Goal: Book appointment/travel/reservation

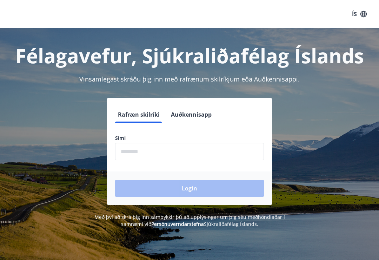
click at [214, 153] on input "phone" at bounding box center [189, 151] width 149 height 17
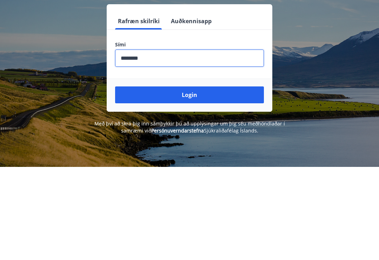
type input "********"
click at [199, 180] on button "Login" at bounding box center [189, 188] width 149 height 17
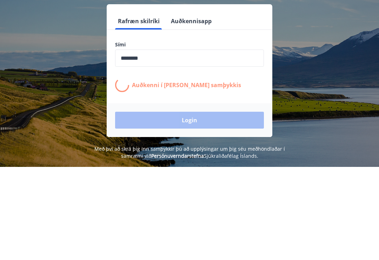
scroll to position [93, 0]
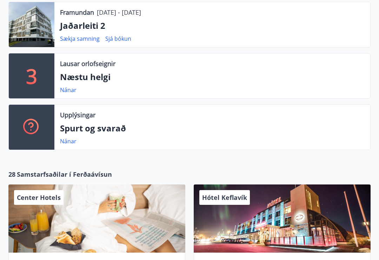
scroll to position [164, 0]
click at [70, 90] on link "Nánar" at bounding box center [68, 90] width 17 height 8
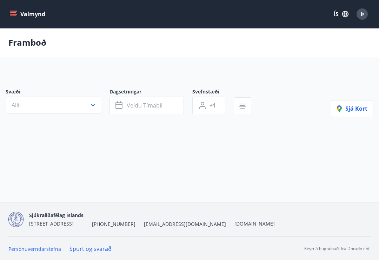
type input "*"
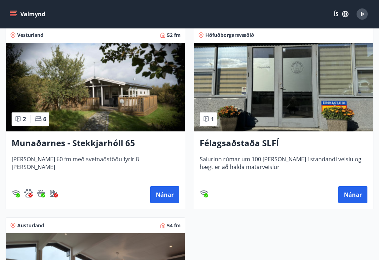
scroll to position [144, 0]
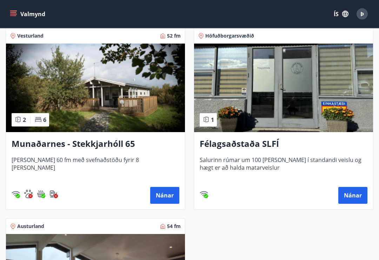
click at [168, 197] on button "Nánar" at bounding box center [164, 195] width 29 height 17
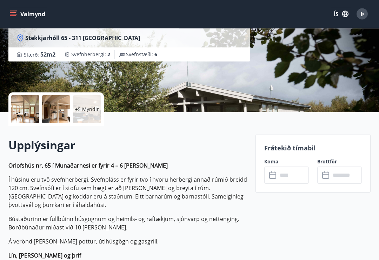
scroll to position [99, 0]
click at [89, 111] on p "+5 Myndir" at bounding box center [87, 109] width 24 height 7
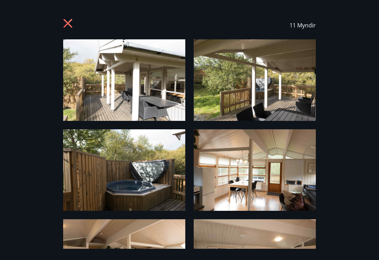
scroll to position [0, 0]
click at [69, 24] on icon at bounding box center [68, 24] width 11 height 11
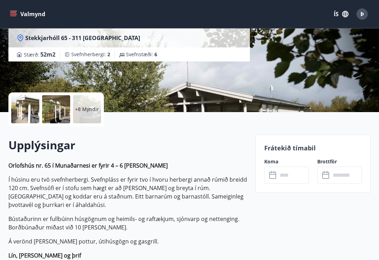
click at [286, 177] on input "text" at bounding box center [293, 175] width 31 height 17
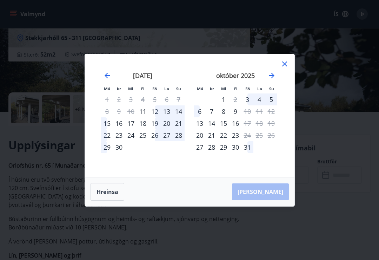
click at [288, 68] on icon at bounding box center [285, 64] width 8 height 8
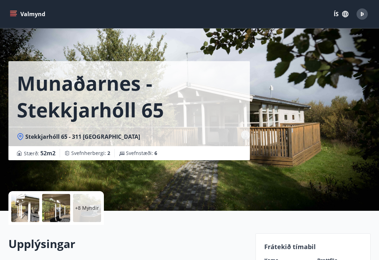
click at [17, 15] on button "Valmynd" at bounding box center [28, 14] width 40 height 13
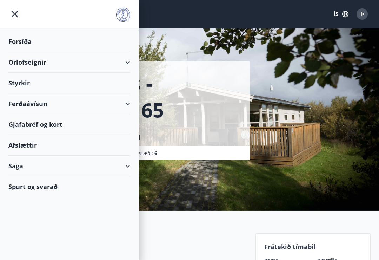
click at [130, 65] on div "Orlofseignir" at bounding box center [69, 62] width 122 height 21
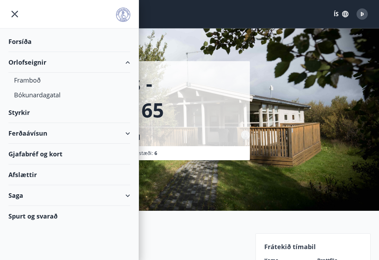
click at [37, 81] on div "Framboð" at bounding box center [69, 80] width 111 height 15
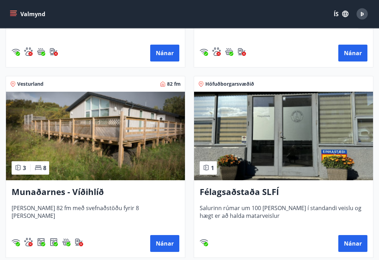
scroll to position [461, 0]
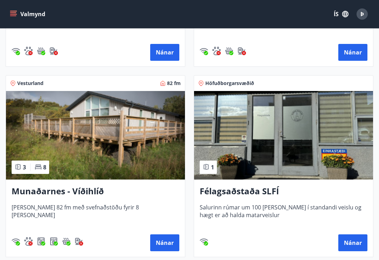
click at [165, 242] on button "Nánar" at bounding box center [164, 242] width 29 height 17
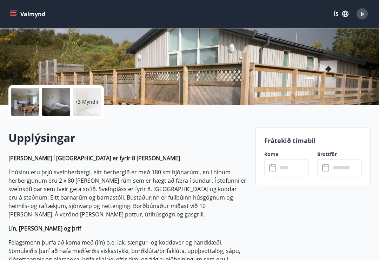
scroll to position [106, 0]
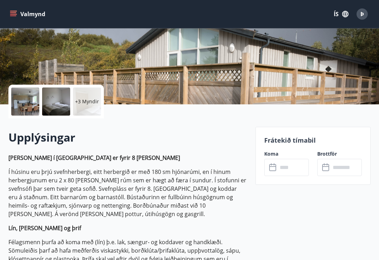
click at [92, 104] on p "+3 Myndir" at bounding box center [87, 101] width 24 height 7
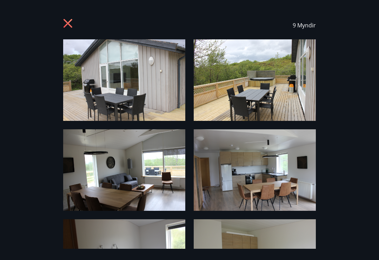
scroll to position [0, 0]
click at [70, 21] on icon at bounding box center [68, 23] width 9 height 9
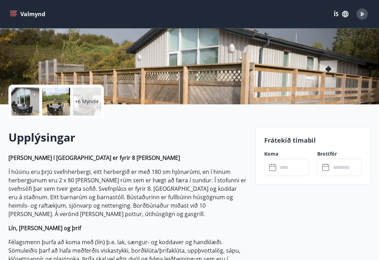
click at [282, 169] on input "text" at bounding box center [293, 167] width 31 height 17
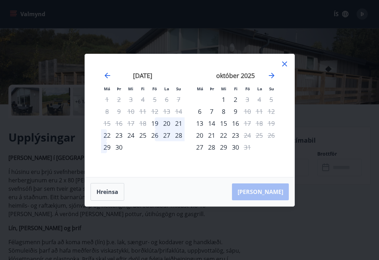
click at [273, 80] on icon "Move forward to switch to the next month." at bounding box center [272, 75] width 8 height 8
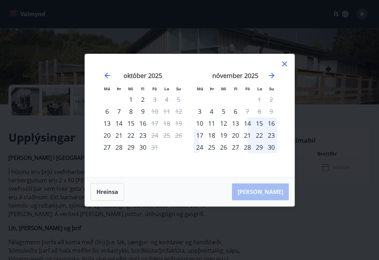
click at [288, 68] on icon at bounding box center [285, 64] width 8 height 8
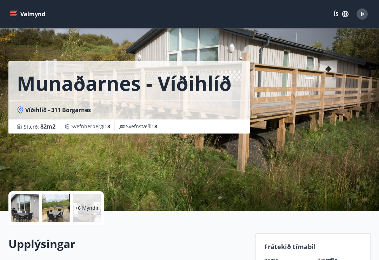
click at [15, 18] on button "Valmynd" at bounding box center [28, 14] width 40 height 13
click at [277, 69] on div "Munaðarnes - Víðihlíð Víðihlíð - 311 Borgarnes Stærð : 82 m2 Svefnherbergi : 3 …" at bounding box center [189, 105] width 363 height 211
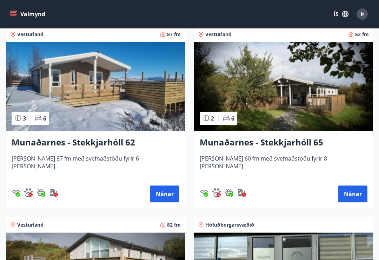
scroll to position [319, 0]
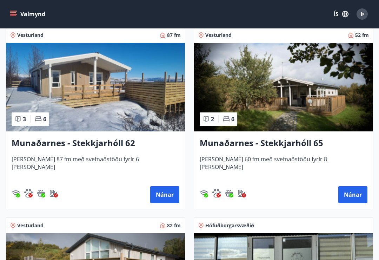
click at [125, 144] on h3 "Munaðarnes - Stekkjarhóll 62" at bounding box center [96, 143] width 168 height 13
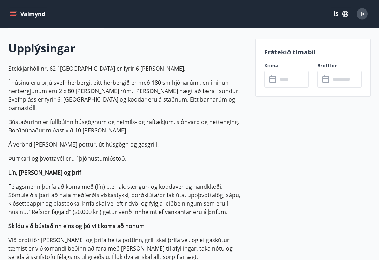
click at [282, 82] on input "text" at bounding box center [293, 79] width 31 height 17
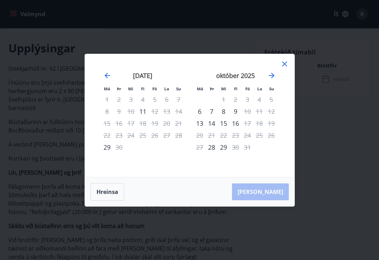
click at [286, 68] on icon at bounding box center [285, 64] width 8 height 8
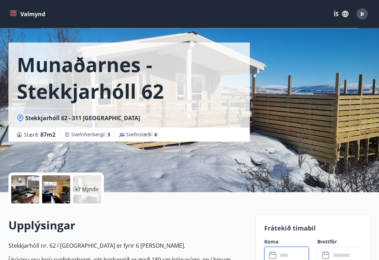
scroll to position [0, 0]
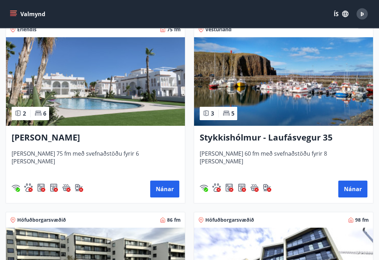
scroll to position [706, 0]
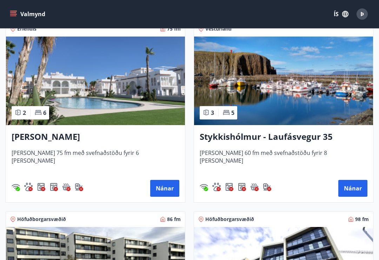
click at [167, 186] on button "Nánar" at bounding box center [164, 188] width 29 height 17
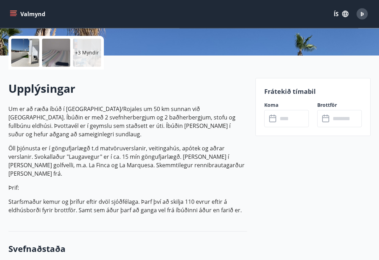
scroll to position [167, 0]
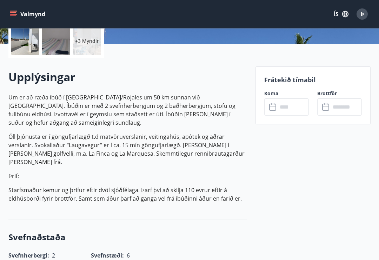
click at [292, 111] on input "text" at bounding box center [293, 106] width 31 height 17
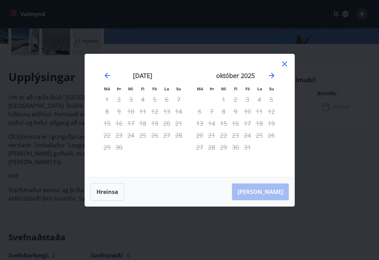
click at [276, 80] on icon "Move forward to switch to the next month." at bounding box center [272, 75] width 8 height 8
click at [286, 66] on icon at bounding box center [284, 63] width 5 height 5
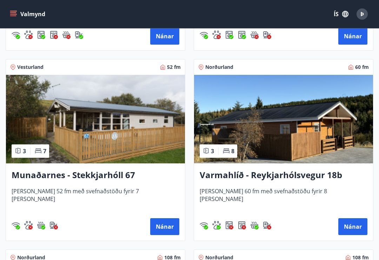
scroll to position [1048, 0]
click at [364, 14] on span "Þ" at bounding box center [363, 14] width 4 height 8
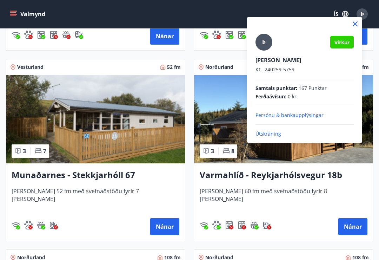
click at [268, 135] on p "Útskráning" at bounding box center [305, 133] width 98 height 7
